Goal: Information Seeking & Learning: Check status

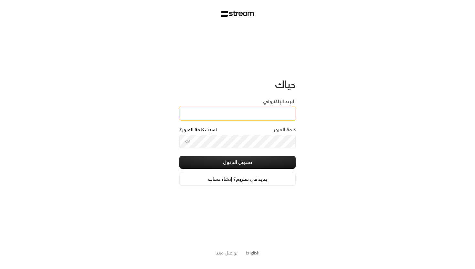
type input "[EMAIL_ADDRESS][DOMAIN_NAME]"
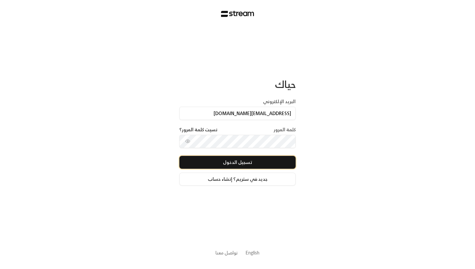
click at [245, 164] on button "تسجيل الدخول" at bounding box center [237, 162] width 116 height 13
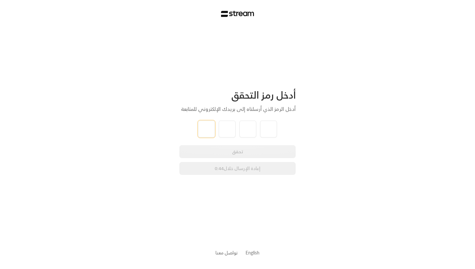
type input "2"
type input "0"
type input "3"
type input "8"
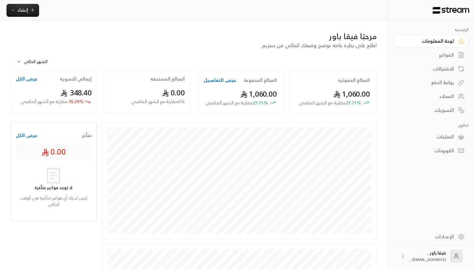
click at [441, 96] on div "العملاء" at bounding box center [428, 96] width 52 height 6
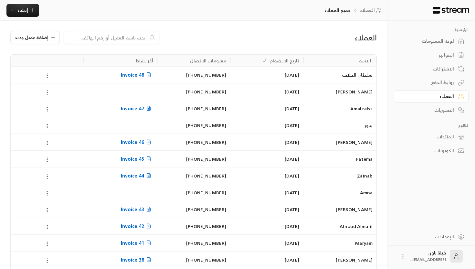
click at [444, 71] on div "الاشتراكات" at bounding box center [428, 69] width 52 height 6
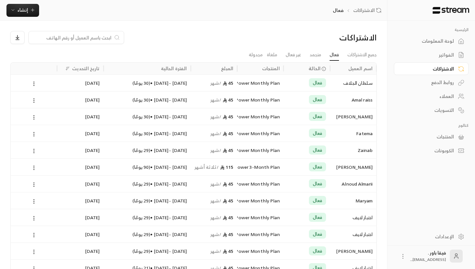
click at [349, 87] on div "سـلطان الجلاف" at bounding box center [352, 83] width 39 height 16
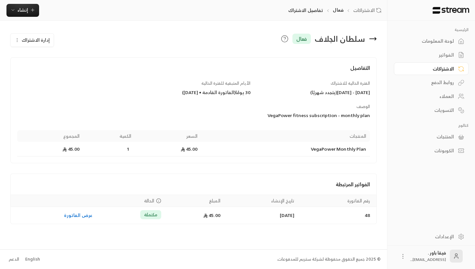
click at [378, 43] on div "سـلطان الجلاف فعال" at bounding box center [255, 39] width 248 height 16
click at [377, 42] on div "سـلطان الجلاف فعال" at bounding box center [255, 39] width 248 height 16
click at [377, 39] on div "سـلطان الجلاف فعال" at bounding box center [255, 39] width 248 height 16
click at [372, 39] on icon at bounding box center [373, 39] width 8 height 8
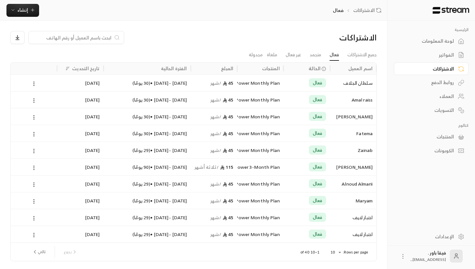
click at [427, 42] on div "لوحة المعلومات" at bounding box center [428, 41] width 52 height 6
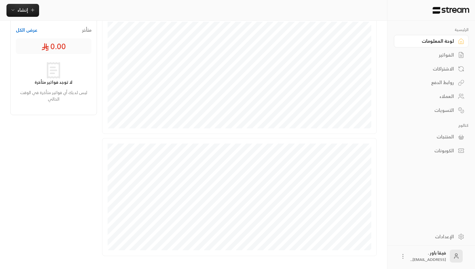
scroll to position [135, 0]
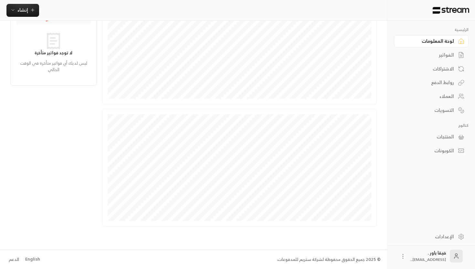
click at [288, 8] on div "إنشاء" at bounding box center [193, 10] width 387 height 13
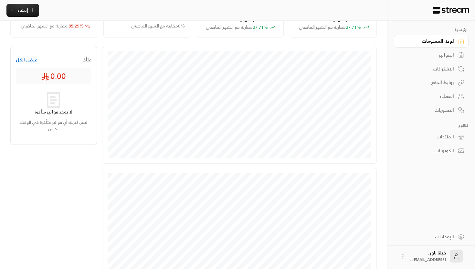
scroll to position [0, 0]
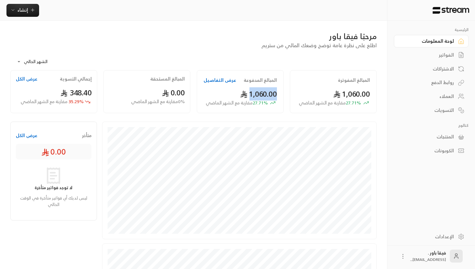
drag, startPoint x: 282, startPoint y: 93, endPoint x: 249, endPoint y: 95, distance: 33.0
click at [249, 95] on div "المبالغ المدفوعة عرض التفاصيل 1,060.00 27.71 % مقارنة مع الشهر الماضي" at bounding box center [240, 91] width 87 height 43
click at [251, 97] on span "1,060.00" at bounding box center [258, 93] width 37 height 13
click at [47, 63] on body "**********" at bounding box center [237, 134] width 475 height 269
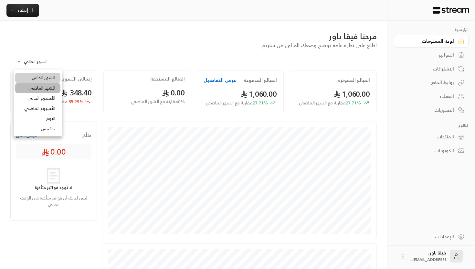
click at [53, 87] on li "الشهر الماضي" at bounding box center [37, 88] width 45 height 10
type input "**********"
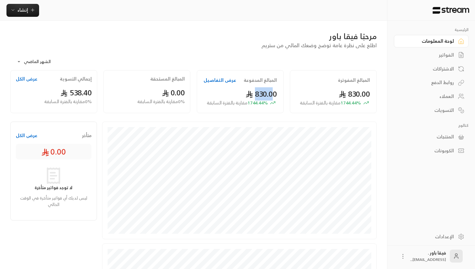
drag, startPoint x: 253, startPoint y: 96, endPoint x: 270, endPoint y: 96, distance: 17.4
click at [270, 96] on span "830.00" at bounding box center [260, 93] width 31 height 13
click at [456, 118] on div "الرئيسية لوحة المعلومات الفواتير الاشتراكات روابط الدفع العملاء التسويات كتالوج…" at bounding box center [431, 91] width 75 height 129
click at [451, 110] on div "التسويات" at bounding box center [428, 110] width 52 height 6
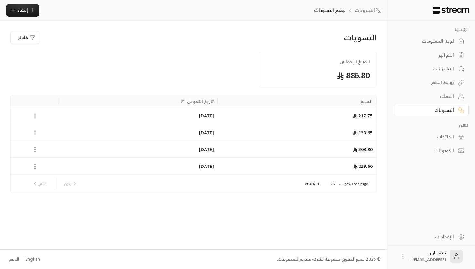
click at [444, 44] on div "لوحة المعلومات" at bounding box center [428, 41] width 52 height 6
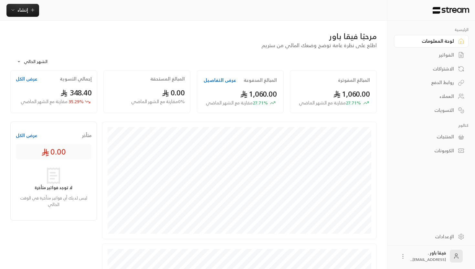
click at [42, 61] on body "**********" at bounding box center [237, 134] width 475 height 269
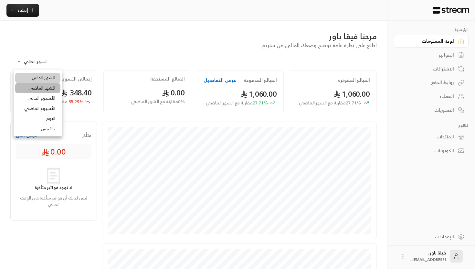
click at [45, 89] on li "الشهر الماضي" at bounding box center [37, 88] width 45 height 10
type input "**********"
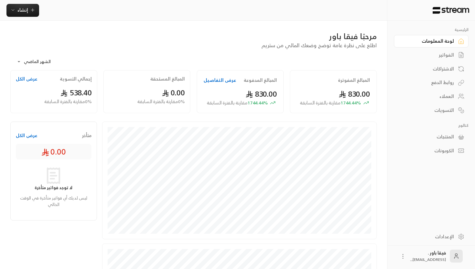
click at [436, 110] on div "التسويات" at bounding box center [428, 110] width 52 height 6
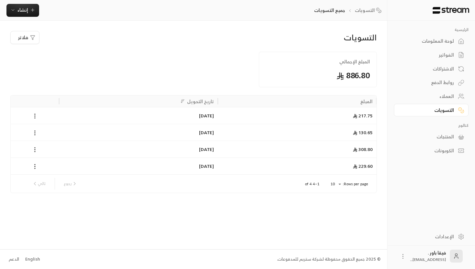
click at [441, 54] on div "الفواتير" at bounding box center [428, 55] width 52 height 6
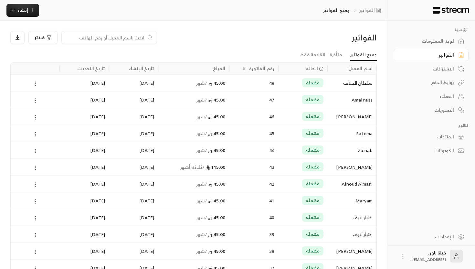
click at [438, 41] on div "لوحة المعلومات" at bounding box center [428, 41] width 52 height 6
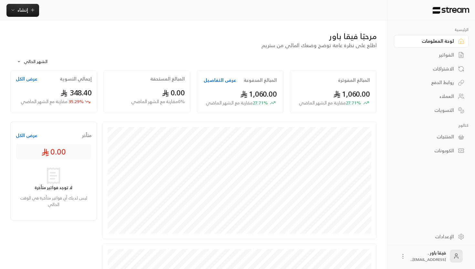
click at [444, 72] on div "الاشتراكات" at bounding box center [428, 69] width 52 height 6
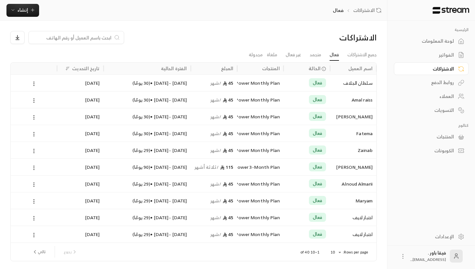
click at [446, 58] on div "الفواتير" at bounding box center [428, 55] width 52 height 6
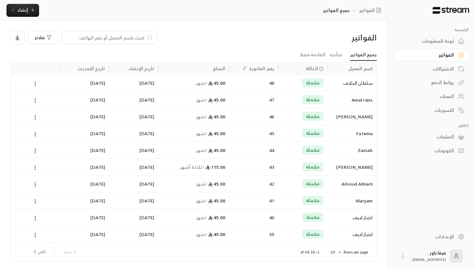
scroll to position [22, 0]
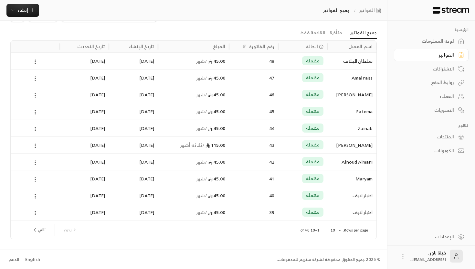
click at [288, 173] on div "مكتملة" at bounding box center [302, 178] width 41 height 16
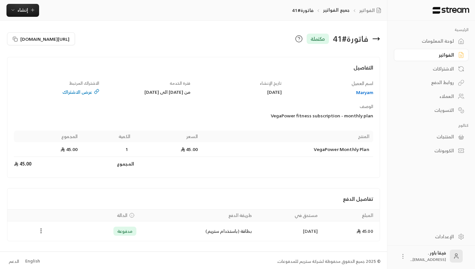
scroll to position [2, 0]
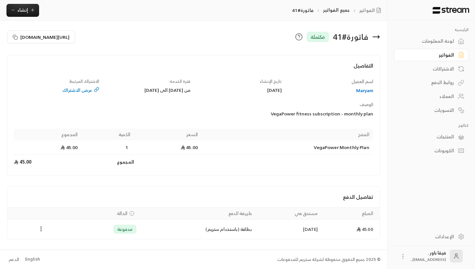
click at [375, 38] on icon at bounding box center [376, 37] width 8 height 8
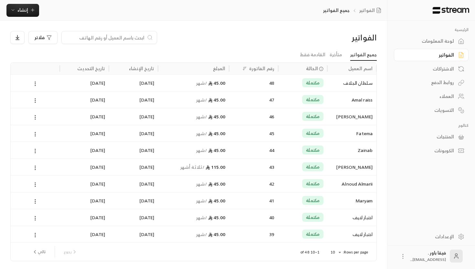
scroll to position [22, 0]
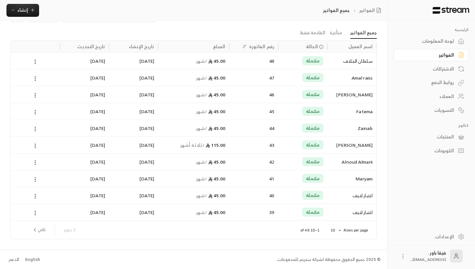
click at [43, 228] on button "تالي" at bounding box center [38, 229] width 19 height 11
click at [297, 183] on div "مكتملة" at bounding box center [302, 178] width 41 height 16
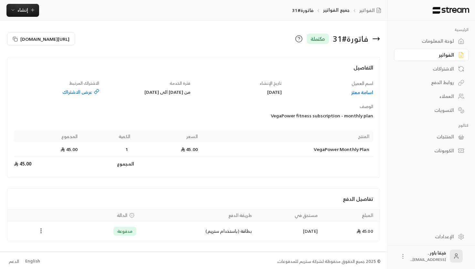
click at [378, 39] on icon at bounding box center [376, 39] width 6 height 0
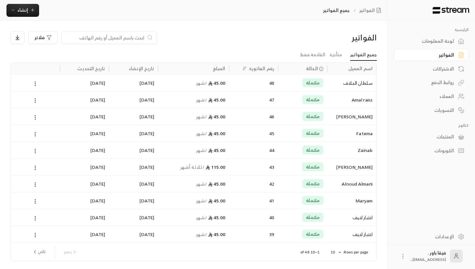
scroll to position [22, 0]
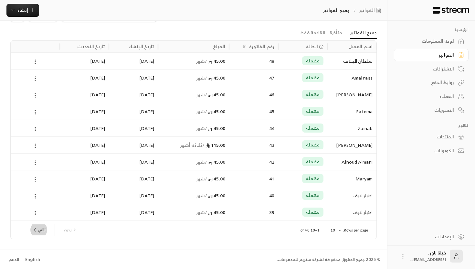
click at [42, 228] on button "تالي" at bounding box center [38, 229] width 19 height 11
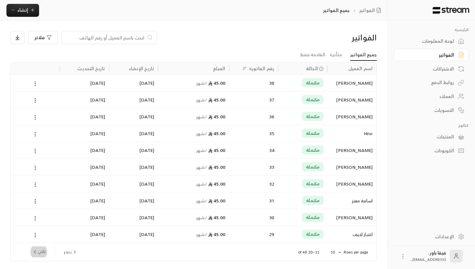
click at [45, 251] on button "تالي" at bounding box center [38, 251] width 19 height 11
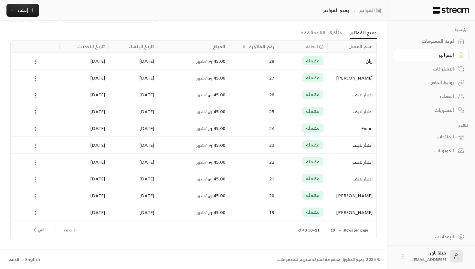
click at [340, 202] on div "[PERSON_NAME]" at bounding box center [351, 195] width 41 height 16
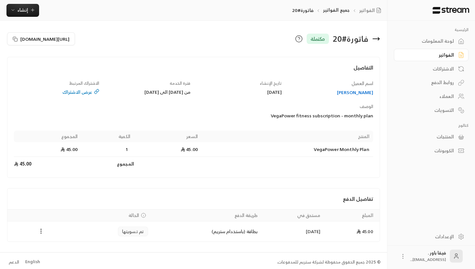
click at [373, 40] on icon at bounding box center [376, 39] width 8 height 8
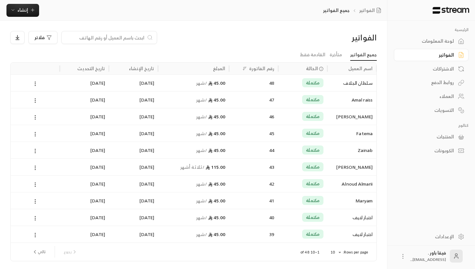
click at [267, 168] on div "43" at bounding box center [253, 167] width 41 height 16
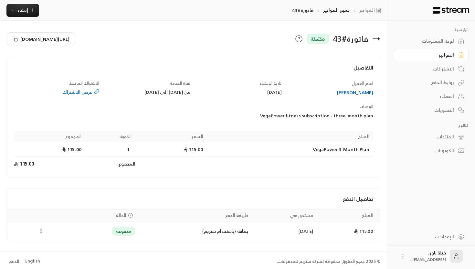
click at [375, 37] on icon at bounding box center [376, 39] width 8 height 8
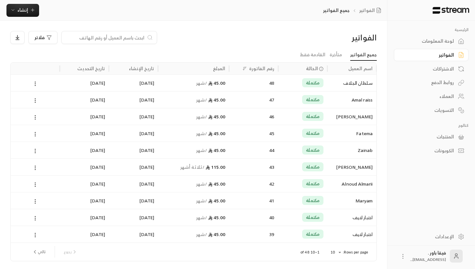
click at [365, 150] on div "Zainab" at bounding box center [351, 150] width 41 height 16
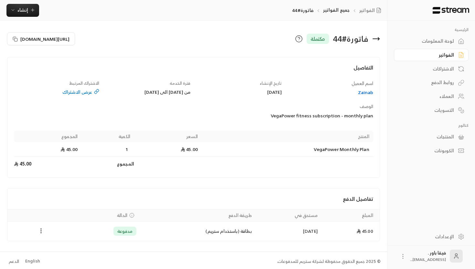
click at [372, 40] on icon at bounding box center [376, 39] width 8 height 8
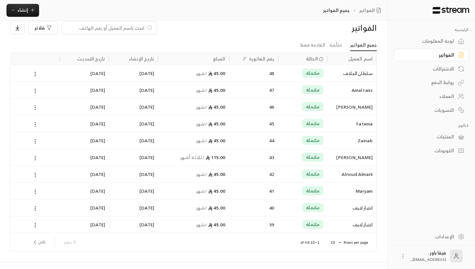
scroll to position [12, 0]
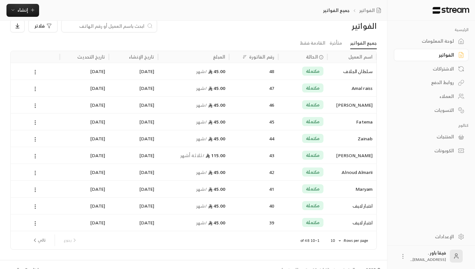
click at [316, 203] on span "مكتملة" at bounding box center [313, 205] width 14 height 6
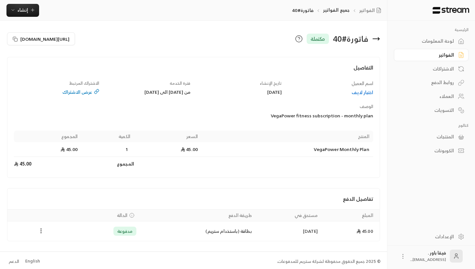
click at [375, 43] on div "فاتورة # 40 مكتملة" at bounding box center [288, 38] width 190 height 15
click at [376, 40] on icon at bounding box center [376, 39] width 8 height 8
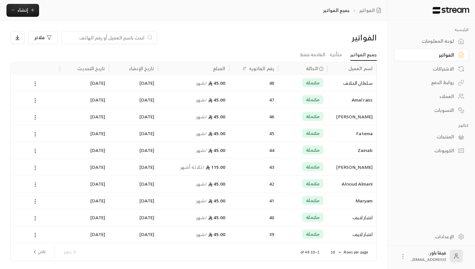
click at [44, 254] on button "تالي" at bounding box center [38, 251] width 19 height 11
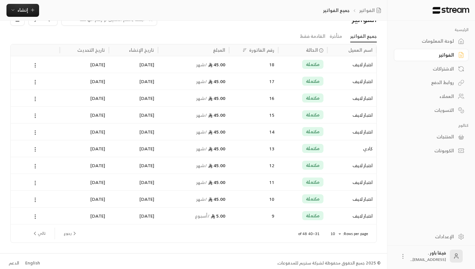
scroll to position [22, 0]
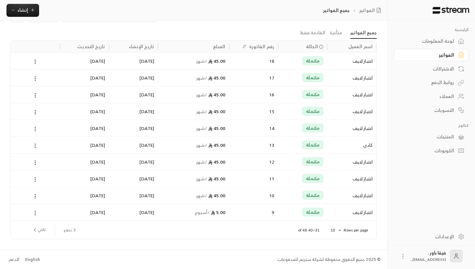
click at [337, 208] on div "اختبار لايف" at bounding box center [351, 212] width 41 height 16
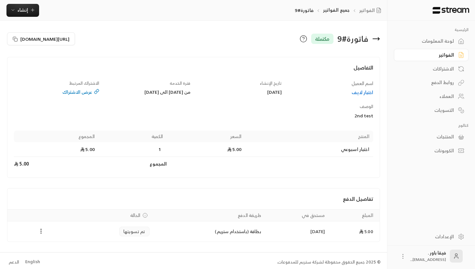
click at [374, 40] on icon at bounding box center [376, 39] width 8 height 8
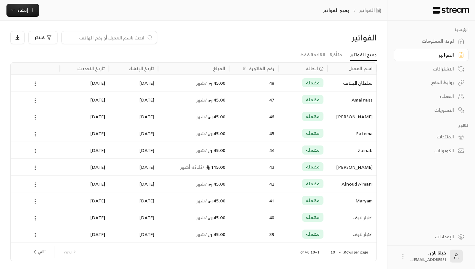
click at [354, 103] on div "Amal raiss" at bounding box center [351, 99] width 41 height 16
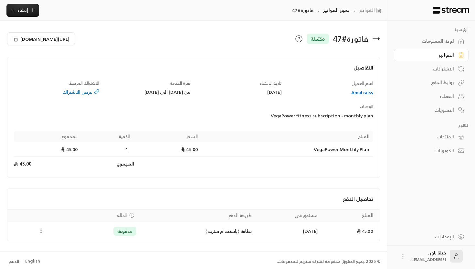
click at [374, 41] on icon at bounding box center [376, 39] width 8 height 8
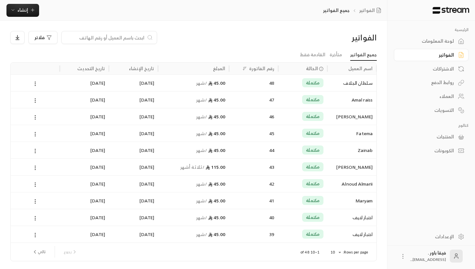
click at [358, 81] on div "سـلطان الجلاف" at bounding box center [351, 83] width 41 height 16
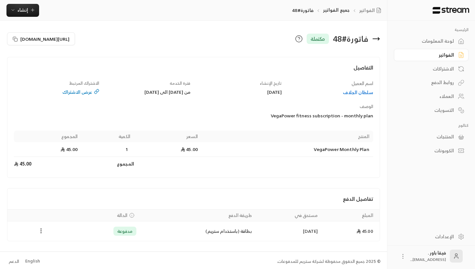
click at [373, 39] on icon at bounding box center [376, 39] width 8 height 8
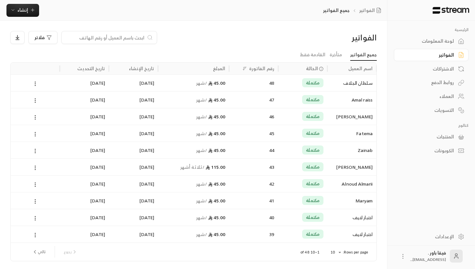
click at [438, 44] on div "لوحة المعلومات" at bounding box center [428, 41] width 52 height 6
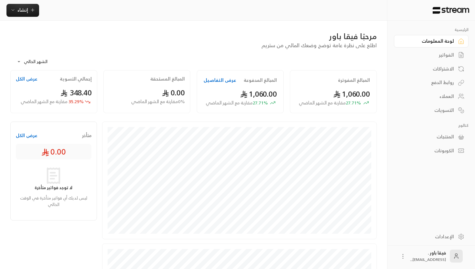
click at [456, 112] on link "التسويات" at bounding box center [431, 110] width 75 height 13
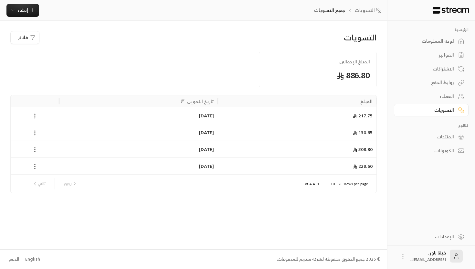
click at [449, 40] on div "لوحة المعلومات" at bounding box center [428, 41] width 52 height 6
